Goal: Task Accomplishment & Management: Manage account settings

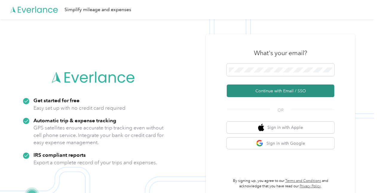
click at [275, 90] on button "Continue with Email / SSO" at bounding box center [281, 90] width 108 height 13
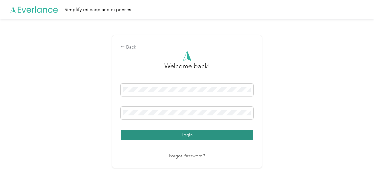
click at [187, 132] on button "Login" at bounding box center [187, 134] width 133 height 10
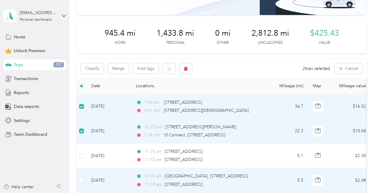
scroll to position [60, 0]
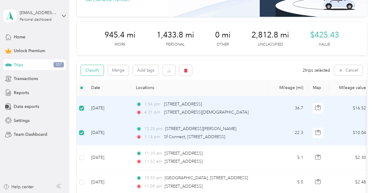
click at [91, 67] on button "Classify" at bounding box center [92, 70] width 23 height 10
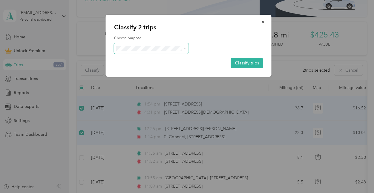
click at [154, 51] on span at bounding box center [151, 48] width 75 height 10
click at [186, 49] on icon at bounding box center [185, 48] width 3 height 3
click at [150, 60] on li "Work" at bounding box center [151, 59] width 75 height 10
click at [249, 62] on button "Classify trips" at bounding box center [247, 63] width 32 height 10
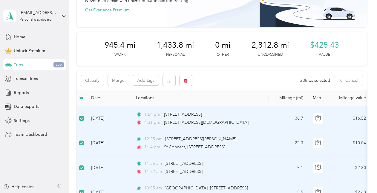
scroll to position [40, 0]
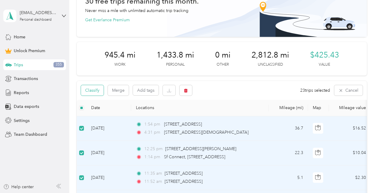
click at [94, 89] on button "Classify" at bounding box center [92, 90] width 23 height 10
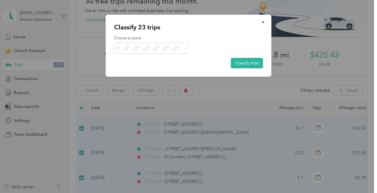
click at [139, 69] on span "Personal" at bounding box center [157, 67] width 56 height 6
click at [244, 62] on button "Classify trips" at bounding box center [247, 63] width 32 height 10
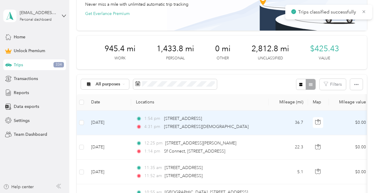
scroll to position [50, 0]
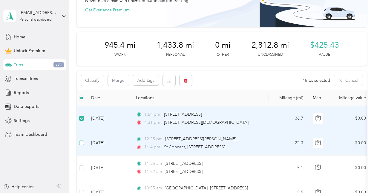
click at [80, 145] on label at bounding box center [81, 142] width 5 height 7
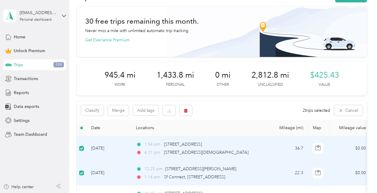
scroll to position [30, 0]
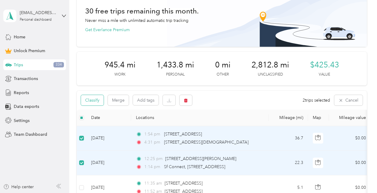
click at [87, 99] on button "Classify" at bounding box center [92, 100] width 23 height 10
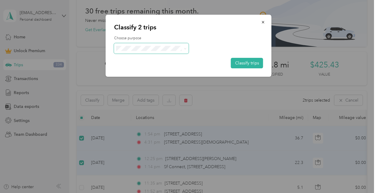
click at [141, 51] on span at bounding box center [151, 48] width 75 height 10
click at [141, 59] on span "Work" at bounding box center [157, 59] width 56 height 6
click at [247, 60] on button "Classify trips" at bounding box center [247, 63] width 32 height 10
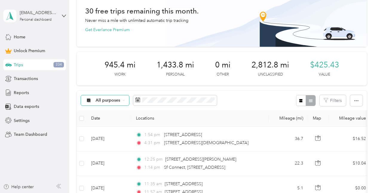
click at [123, 100] on icon at bounding box center [124, 100] width 2 height 2
click at [106, 121] on span "Unclassified" at bounding box center [110, 121] width 29 height 6
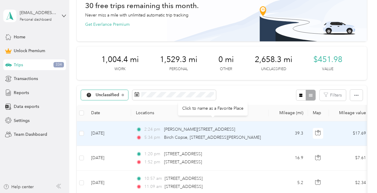
scroll to position [40, 0]
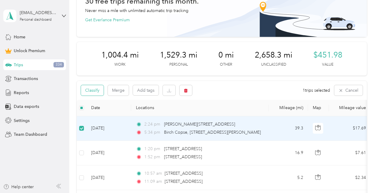
click at [89, 87] on button "Classify" at bounding box center [92, 90] width 23 height 10
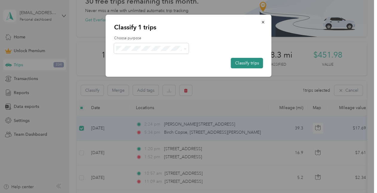
click at [244, 62] on button "Classify trips" at bounding box center [247, 63] width 32 height 10
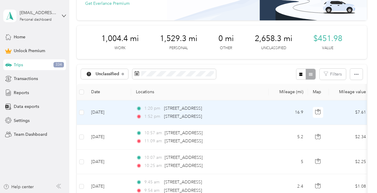
scroll to position [60, 0]
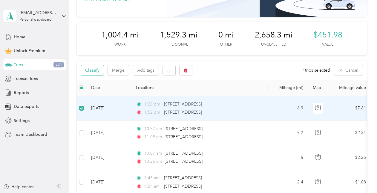
click at [95, 71] on button "Classify" at bounding box center [92, 70] width 23 height 10
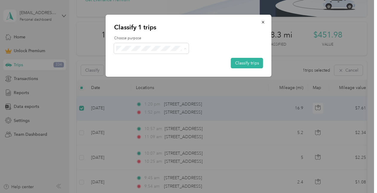
click at [146, 59] on span "Work" at bounding box center [153, 59] width 49 height 6
click at [240, 63] on button "Classify trips" at bounding box center [247, 63] width 32 height 10
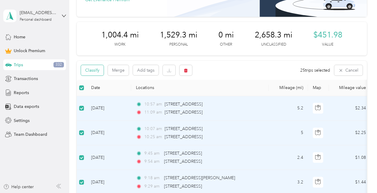
click at [94, 71] on button "Classify" at bounding box center [92, 70] width 23 height 10
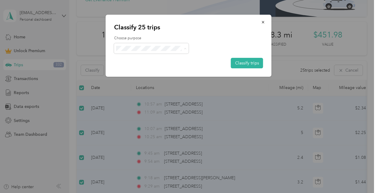
click at [138, 67] on span "Personal" at bounding box center [157, 70] width 56 height 6
click at [249, 62] on button "Classify trips" at bounding box center [247, 63] width 32 height 10
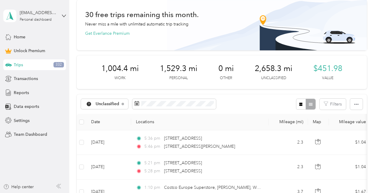
scroll to position [0, 0]
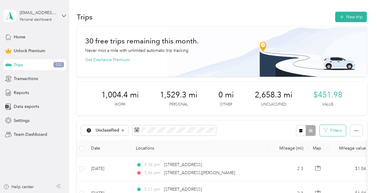
click at [324, 129] on icon "button" at bounding box center [326, 130] width 4 height 4
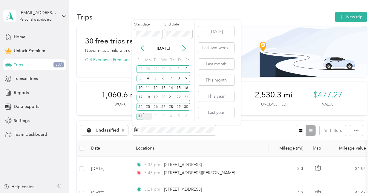
click at [140, 114] on div "31" at bounding box center [141, 115] width 8 height 7
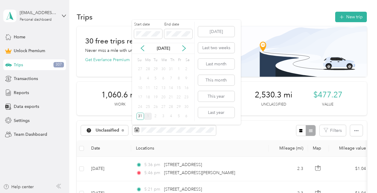
click at [178, 68] on div "1" at bounding box center [179, 68] width 8 height 7
click at [178, 69] on div "1" at bounding box center [179, 68] width 8 height 7
click at [179, 71] on div "1" at bounding box center [179, 68] width 8 height 7
click at [218, 63] on button "Last month" at bounding box center [216, 64] width 36 height 10
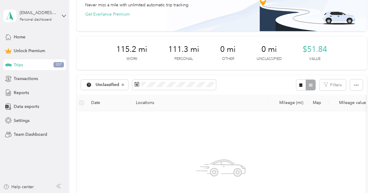
scroll to position [70, 0]
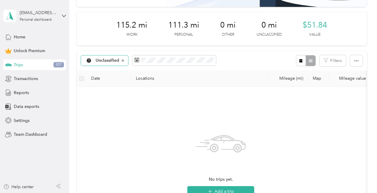
click at [117, 58] on span "Unclassified" at bounding box center [108, 60] width 24 height 4
click at [97, 92] on span "Work" at bounding box center [111, 92] width 31 height 6
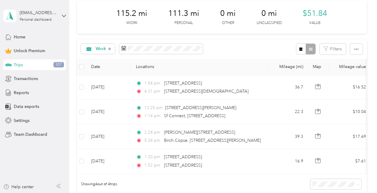
scroll to position [70, 0]
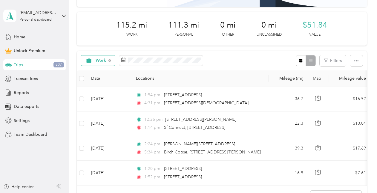
click at [105, 59] on span "Work" at bounding box center [101, 60] width 11 height 4
click at [102, 103] on span "Personal" at bounding box center [108, 102] width 25 height 6
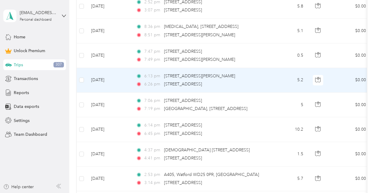
scroll to position [438, 0]
